Goal: Find specific fact

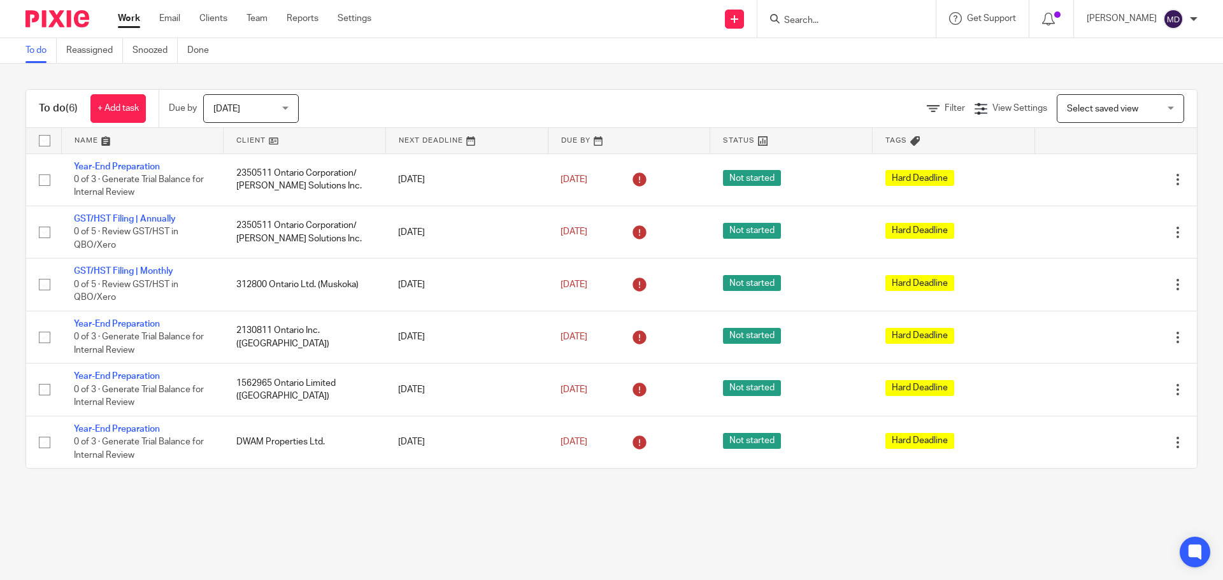
click at [837, 13] on form at bounding box center [851, 19] width 136 height 16
click at [829, 16] on input "Search" at bounding box center [840, 20] width 115 height 11
type input "hti"
click at [846, 53] on link at bounding box center [892, 54] width 225 height 29
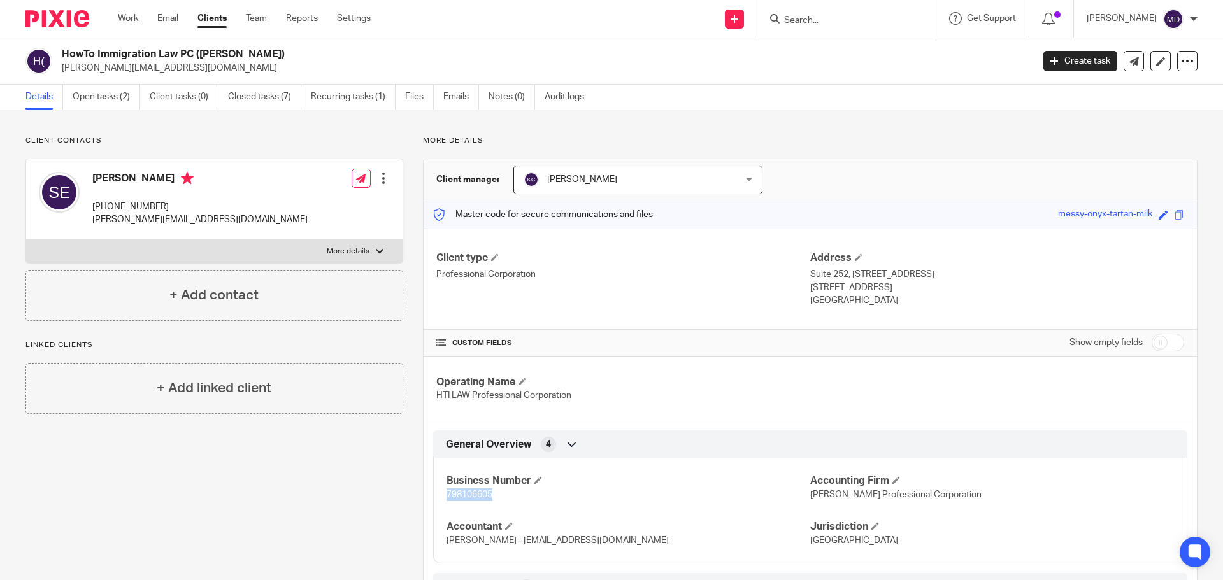
drag, startPoint x: 440, startPoint y: 492, endPoint x: 490, endPoint y: 495, distance: 49.8
click at [490, 495] on div "Business Number 798106605 Accounting Firm [PERSON_NAME] Professional Corporatio…" at bounding box center [810, 506] width 754 height 115
copy span "798106605"
